Goal: Task Accomplishment & Management: Manage account settings

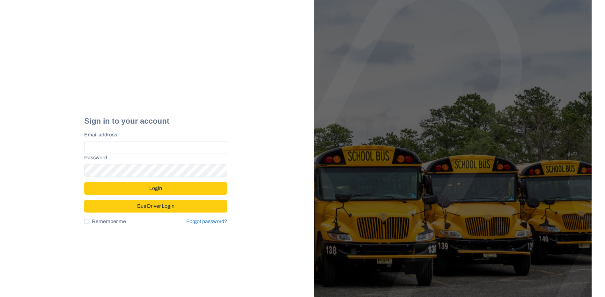
type input "**********"
click at [144, 189] on button "Login" at bounding box center [155, 188] width 143 height 13
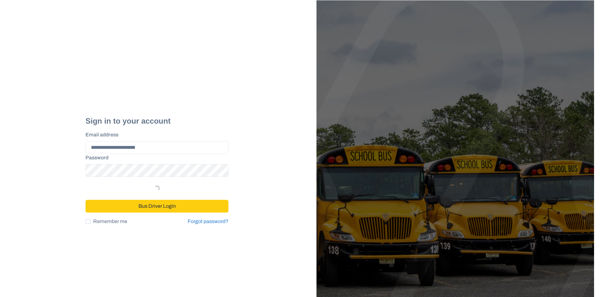
select select "*"
select select "****"
